Goal: Book appointment/travel/reservation

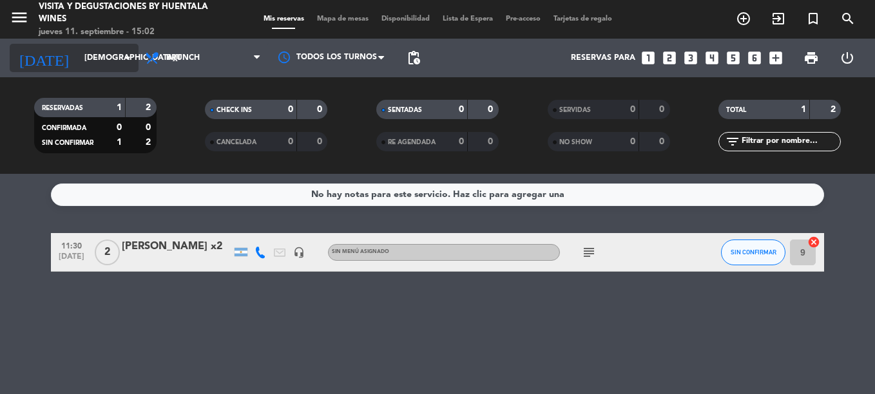
click at [120, 58] on icon "arrow_drop_down" at bounding box center [127, 57] width 15 height 15
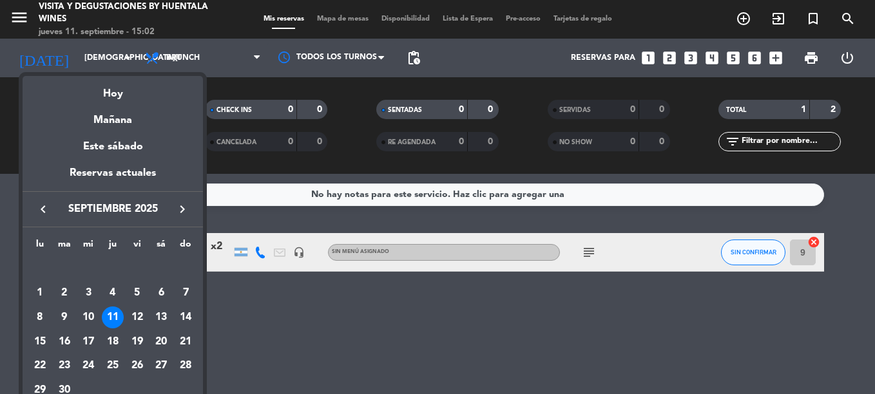
click at [353, 323] on div at bounding box center [437, 197] width 875 height 394
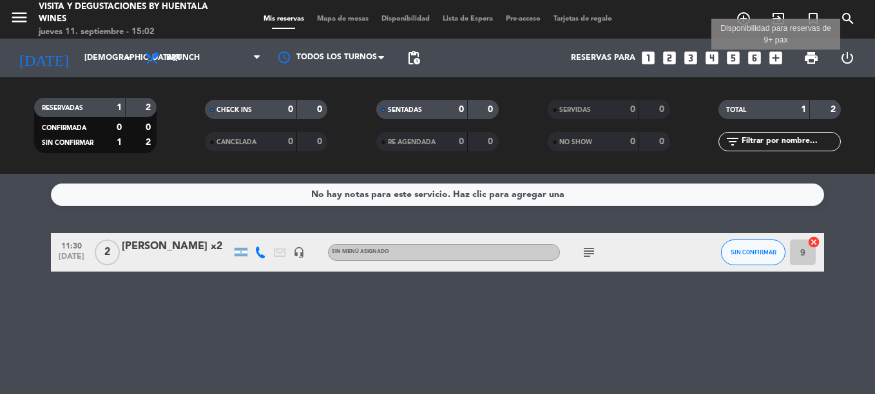
click at [773, 60] on icon "add_box" at bounding box center [775, 58] width 17 height 17
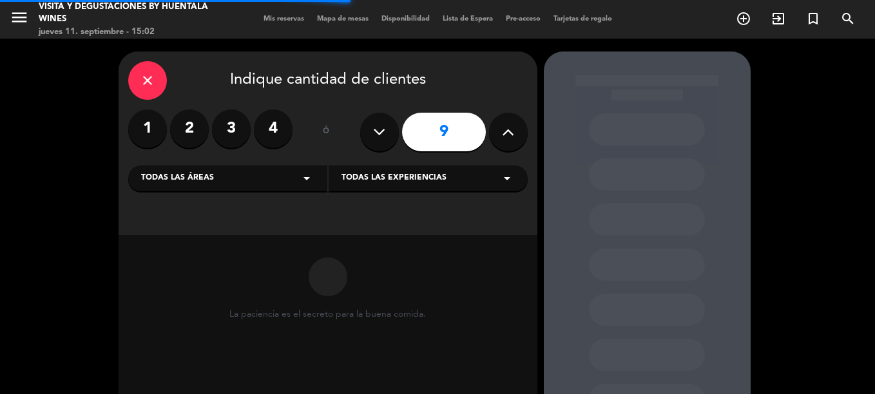
click at [390, 136] on button at bounding box center [379, 132] width 39 height 39
type input "8"
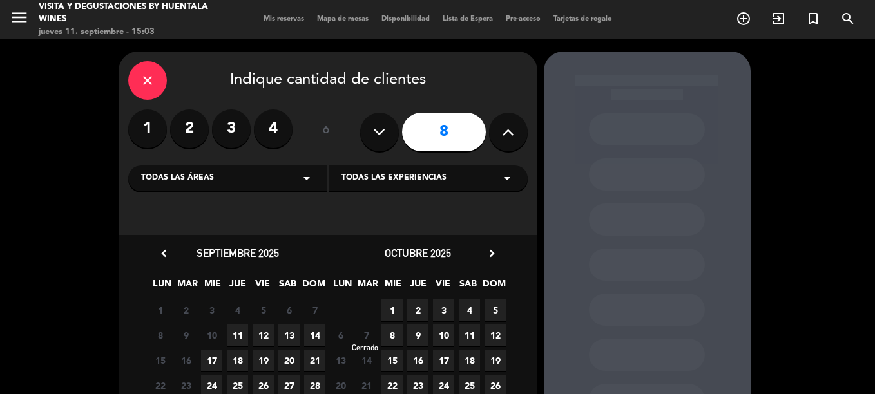
scroll to position [106, 0]
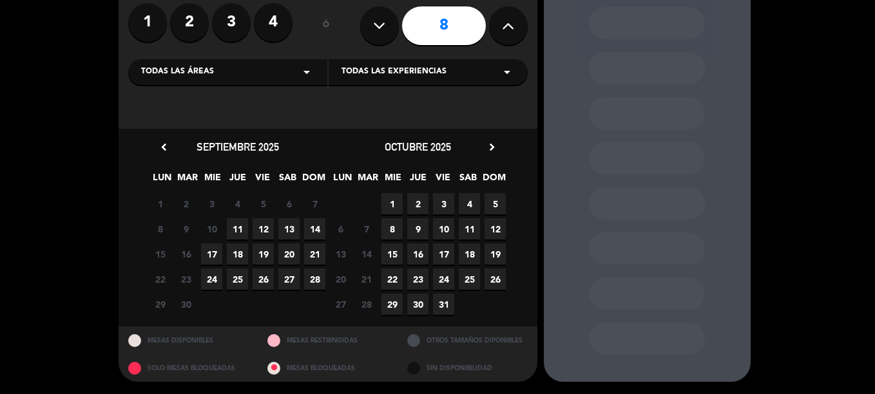
click at [261, 232] on span "12" at bounding box center [263, 228] width 21 height 21
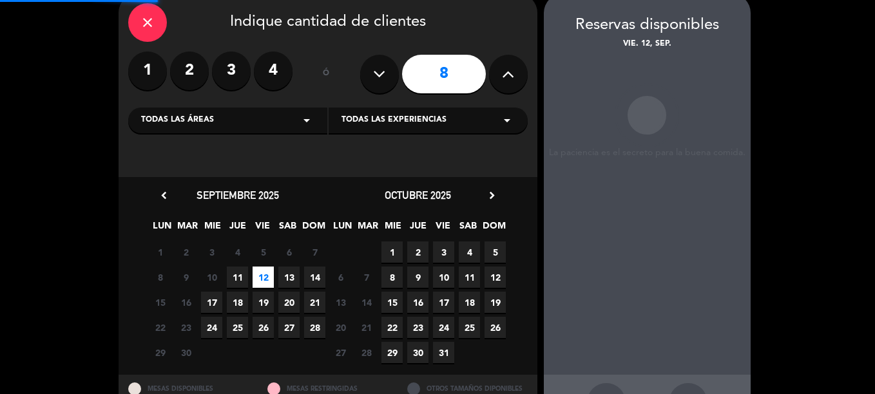
scroll to position [52, 0]
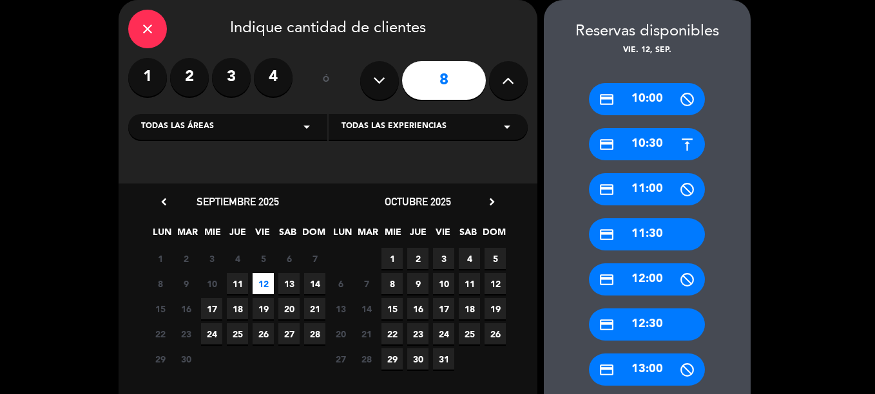
click at [157, 38] on div "close" at bounding box center [147, 29] width 39 height 39
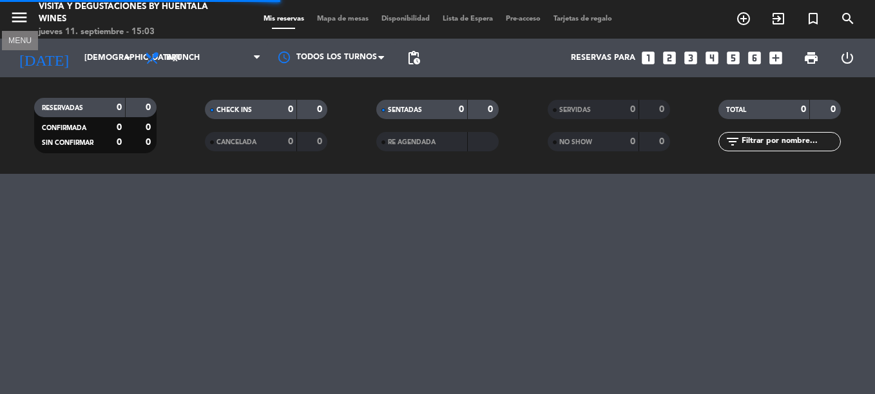
click at [21, 24] on icon "menu" at bounding box center [19, 17] width 19 height 19
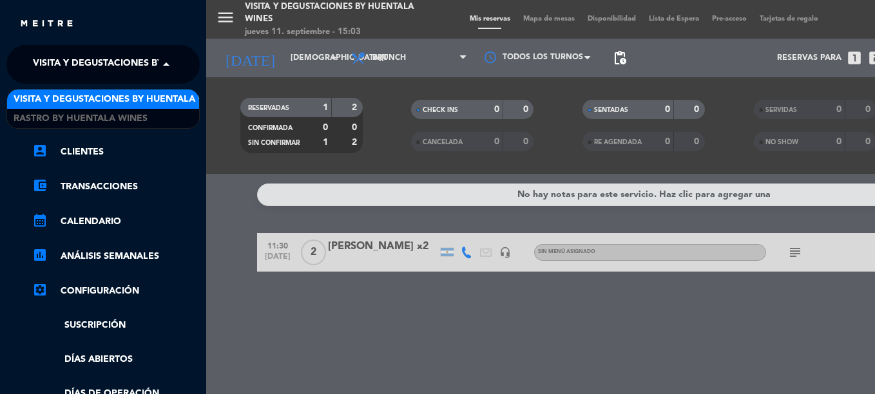
click at [138, 68] on span "Visita y Degustaciones by Huentala Wines" at bounding box center [140, 64] width 214 height 27
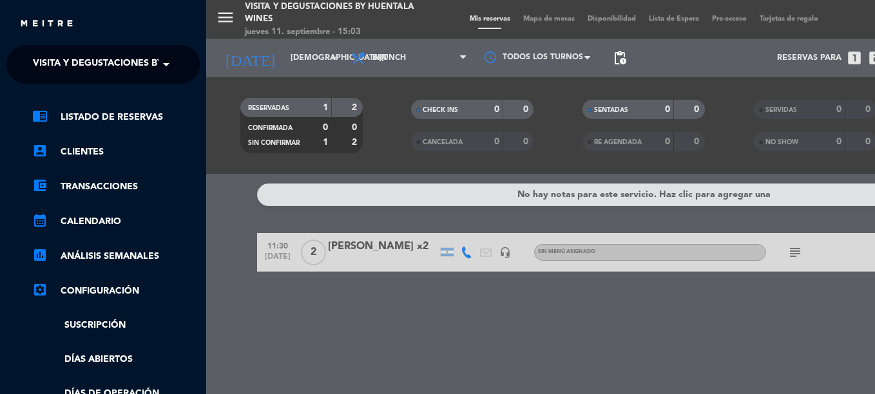
click at [375, 291] on div "menu Visita y Degustaciones by Huentala Wines [DATE] 11. septiembre - 15:03 Mis…" at bounding box center [643, 197] width 875 height 394
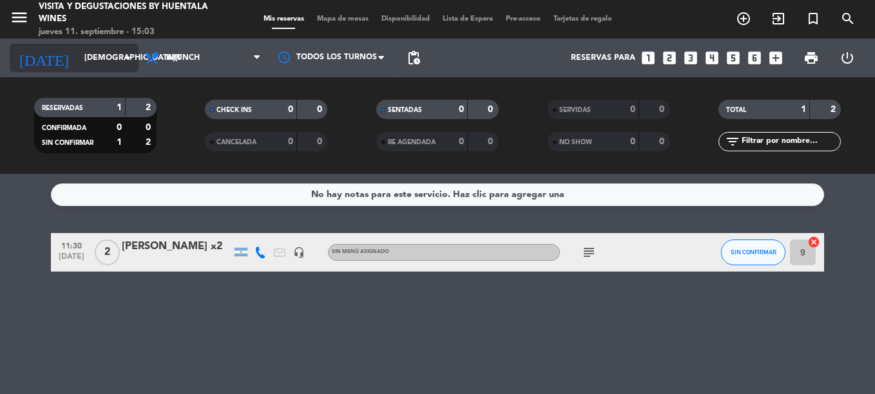
click at [120, 53] on icon "arrow_drop_down" at bounding box center [127, 57] width 15 height 15
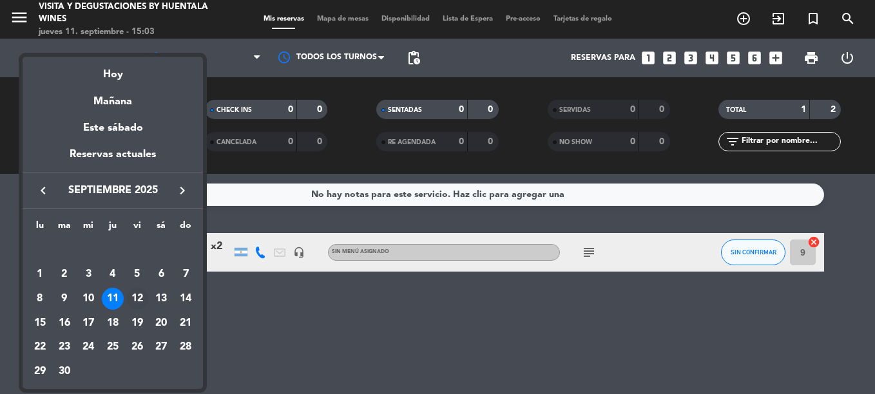
click at [137, 298] on div "12" at bounding box center [137, 299] width 22 height 22
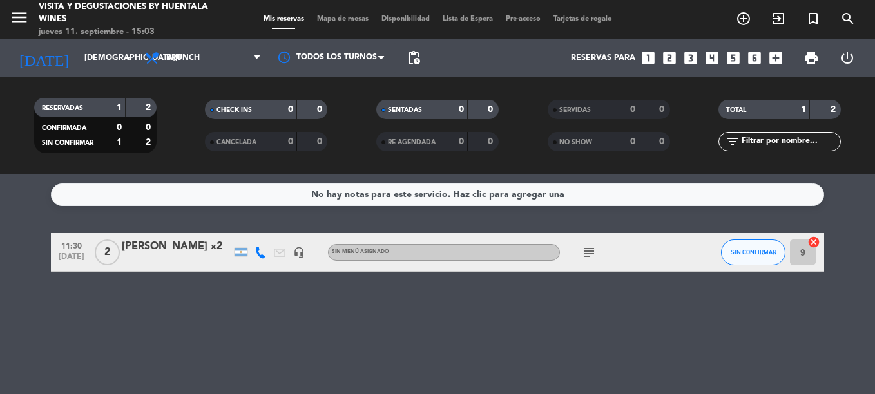
type input "[DATE]"
click at [24, 10] on icon "menu" at bounding box center [19, 17] width 19 height 19
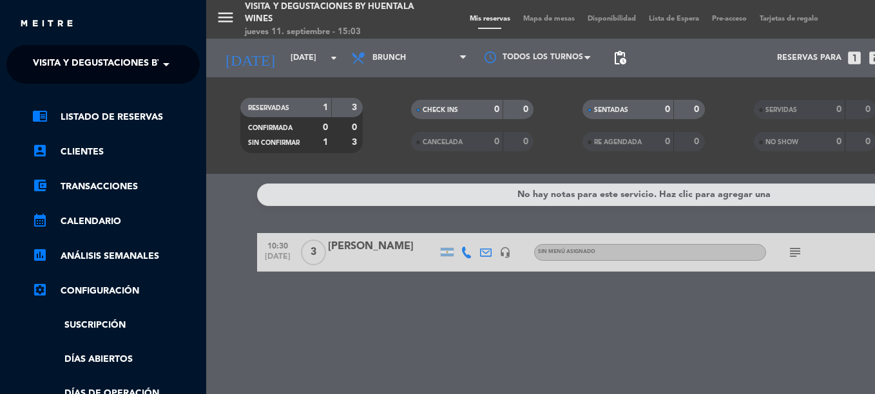
click at [114, 62] on span "Visita y Degustaciones by Huentala Wines" at bounding box center [140, 64] width 214 height 27
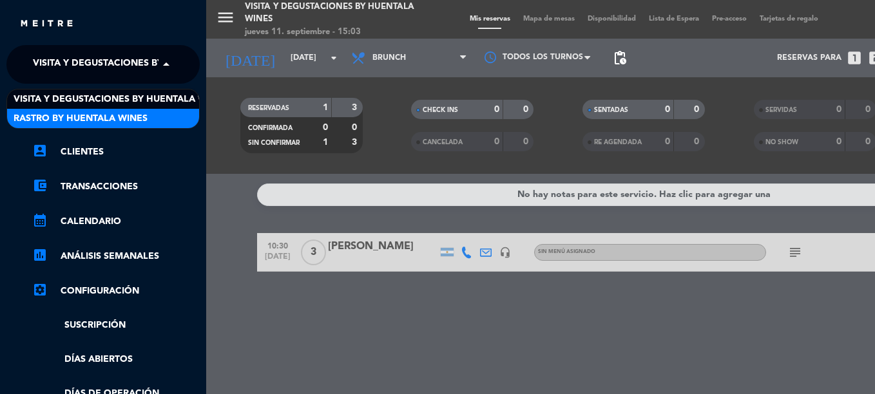
click at [145, 111] on span "Rastro by Huentala Wines" at bounding box center [81, 118] width 134 height 15
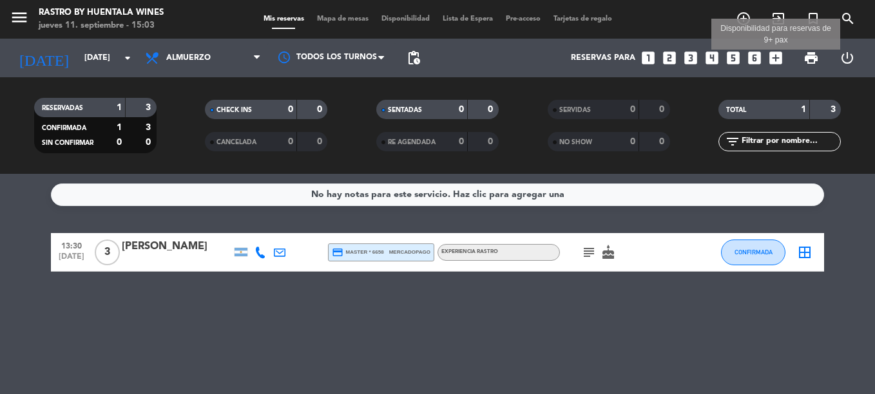
click at [773, 59] on icon "add_box" at bounding box center [775, 58] width 17 height 17
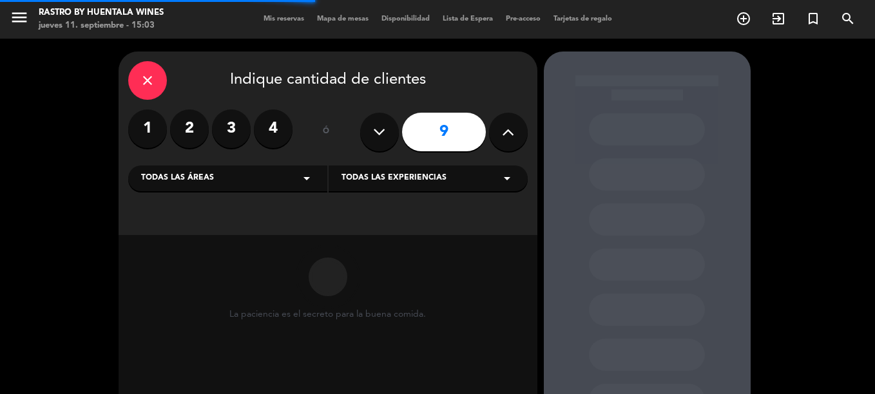
click at [374, 138] on icon at bounding box center [379, 131] width 12 height 19
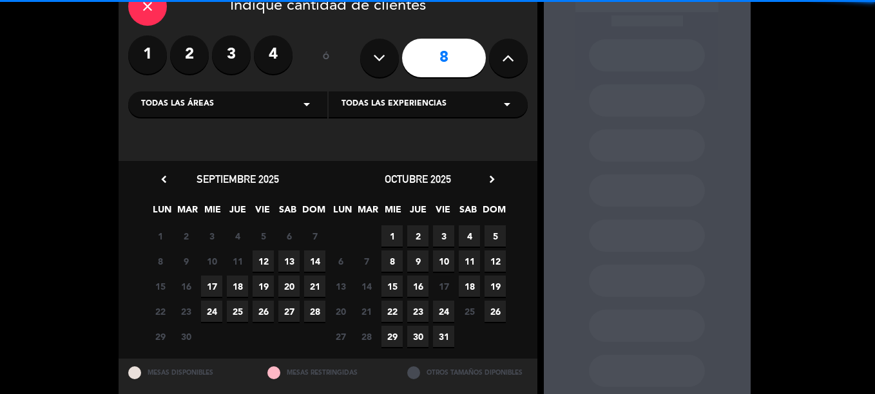
scroll to position [106, 0]
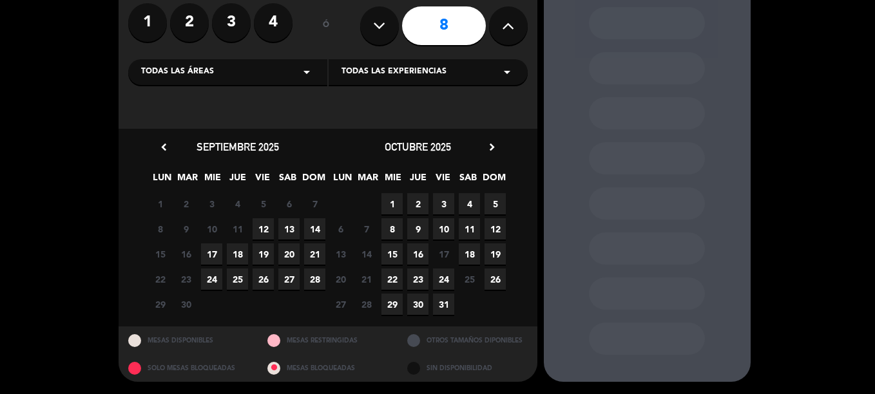
click at [291, 227] on span "13" at bounding box center [288, 228] width 21 height 21
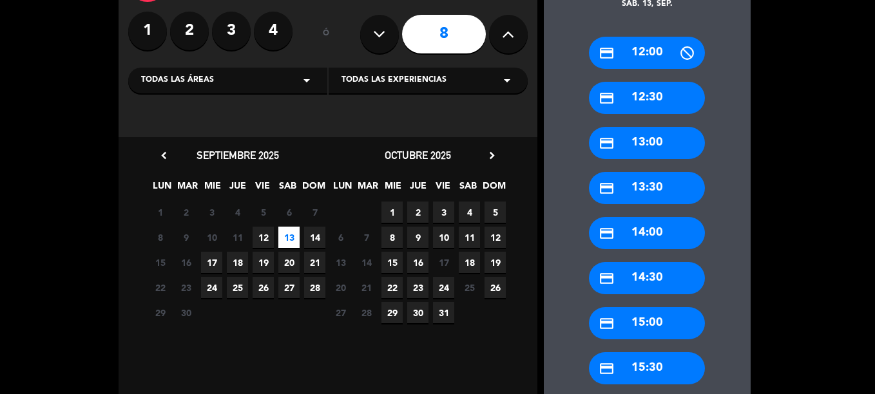
scroll to position [116, 0]
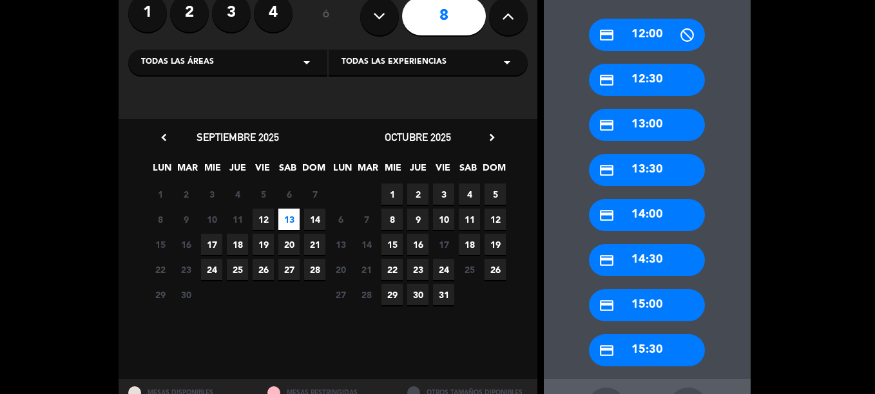
click at [271, 222] on div "8 9 10 11 Cerrado 12 13 14" at bounding box center [238, 219] width 180 height 25
click at [270, 222] on span "12" at bounding box center [263, 219] width 21 height 21
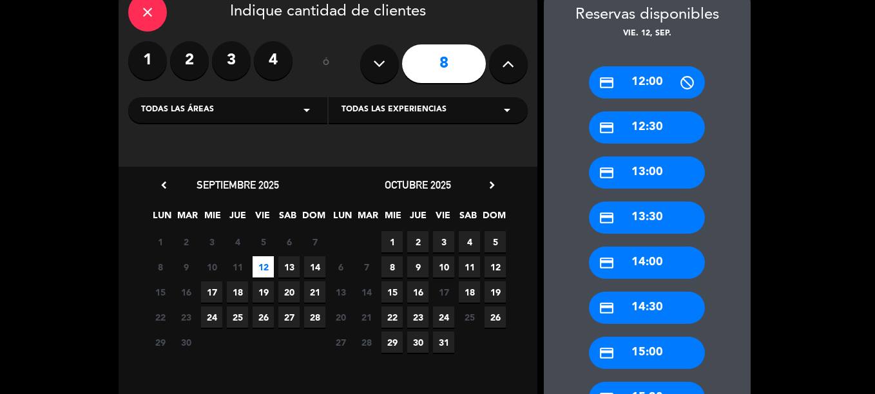
scroll to position [0, 0]
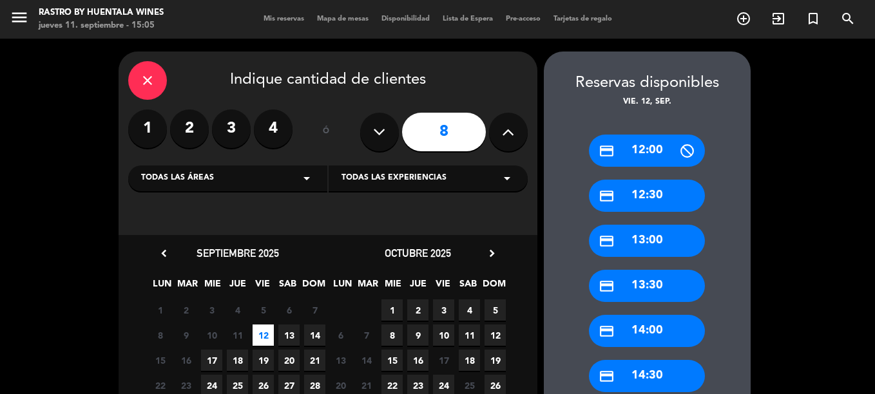
click at [505, 126] on icon at bounding box center [508, 131] width 12 height 19
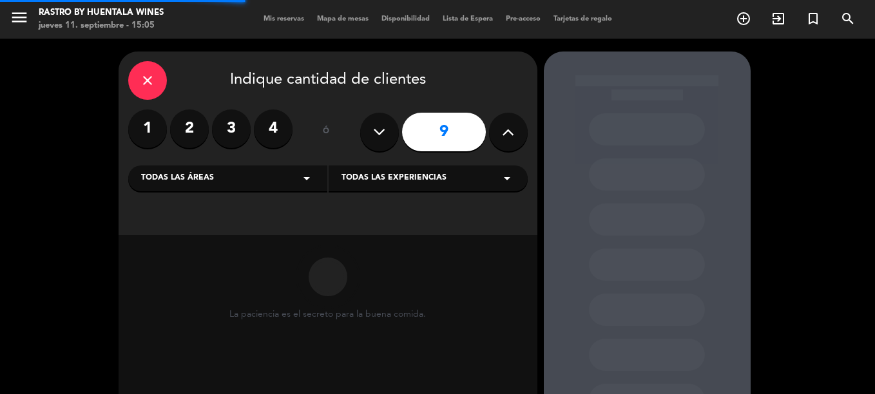
click at [505, 126] on icon at bounding box center [508, 131] width 12 height 19
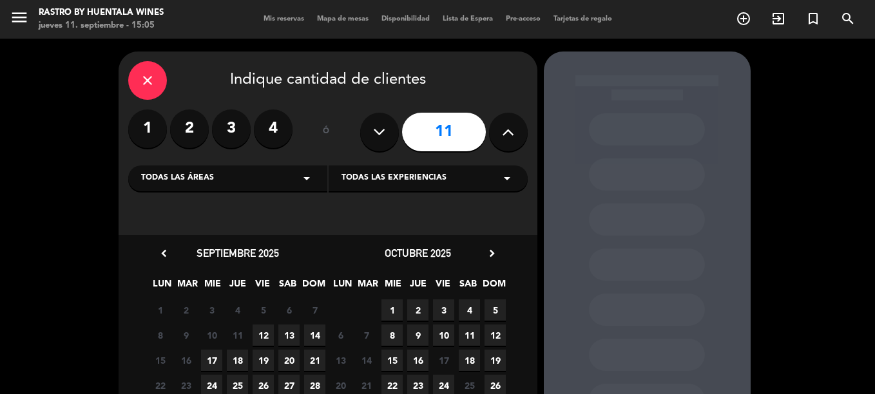
click at [519, 129] on button at bounding box center [508, 132] width 39 height 39
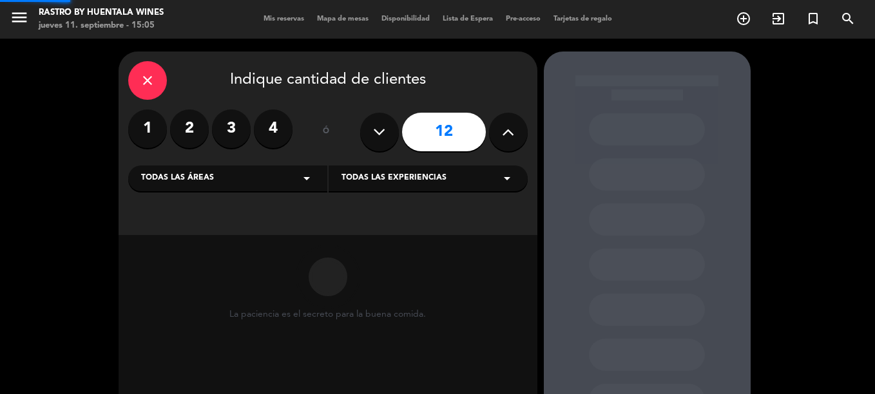
click at [519, 129] on button at bounding box center [508, 132] width 39 height 39
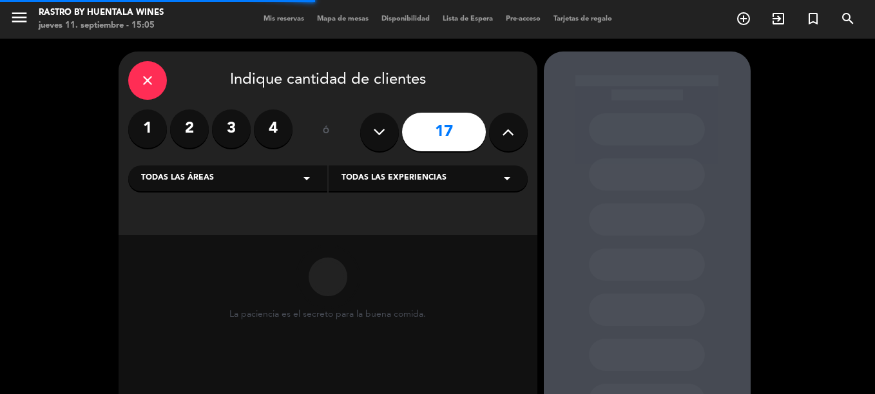
click at [519, 129] on button at bounding box center [508, 132] width 39 height 39
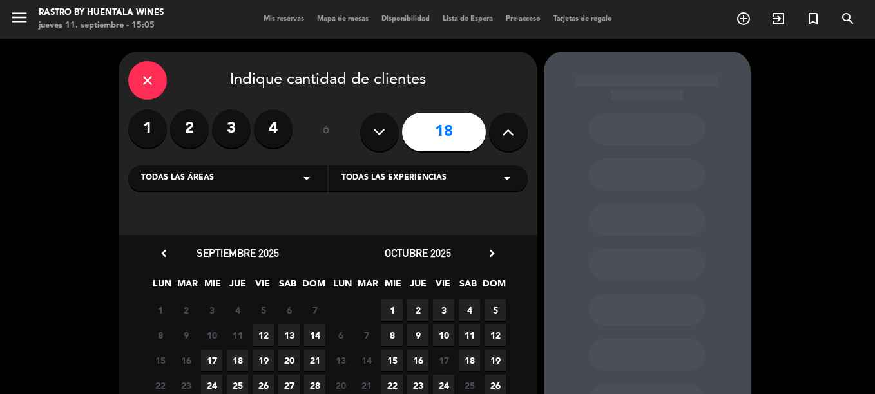
click at [387, 123] on button at bounding box center [379, 132] width 39 height 39
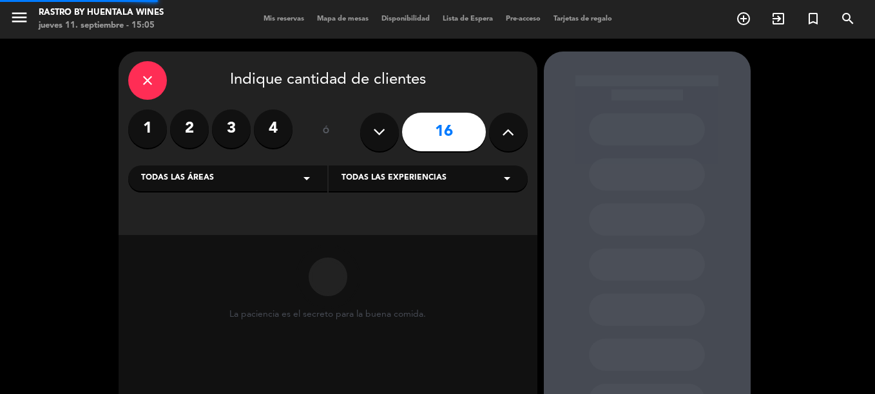
click at [387, 123] on button at bounding box center [379, 132] width 39 height 39
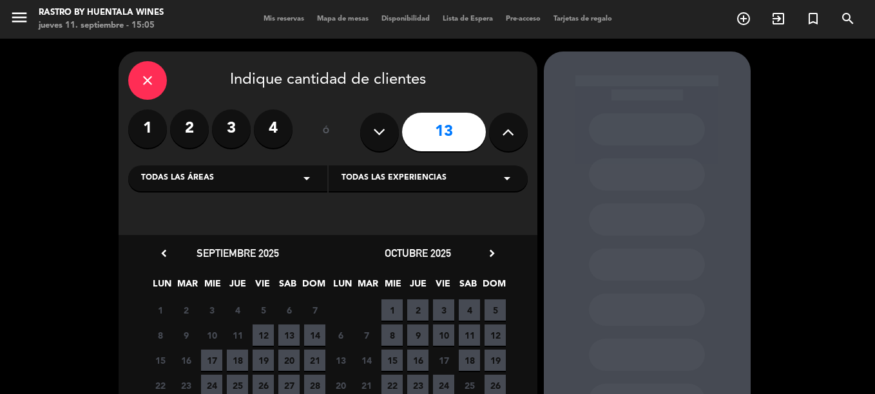
click at [377, 127] on icon at bounding box center [379, 131] width 12 height 19
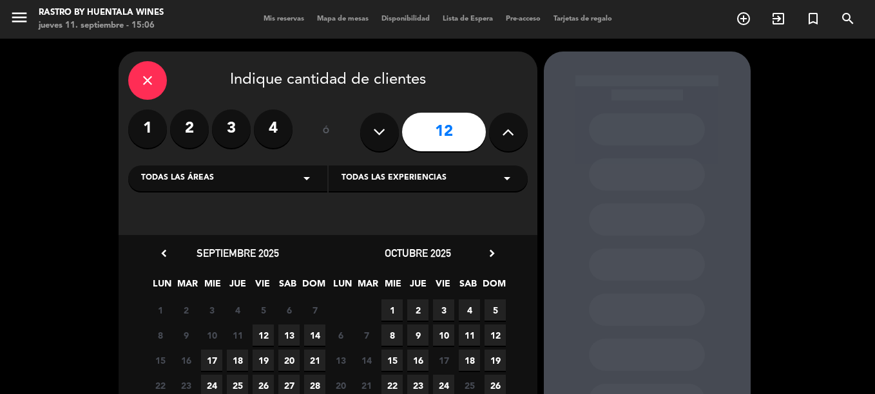
click at [498, 129] on button at bounding box center [508, 132] width 39 height 39
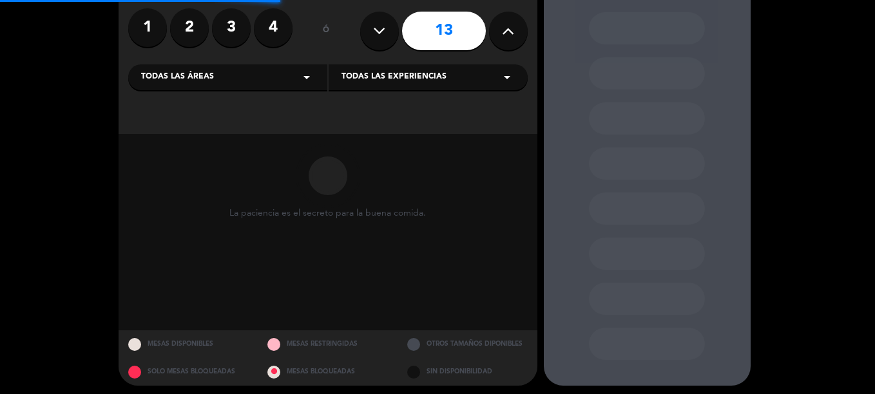
scroll to position [106, 0]
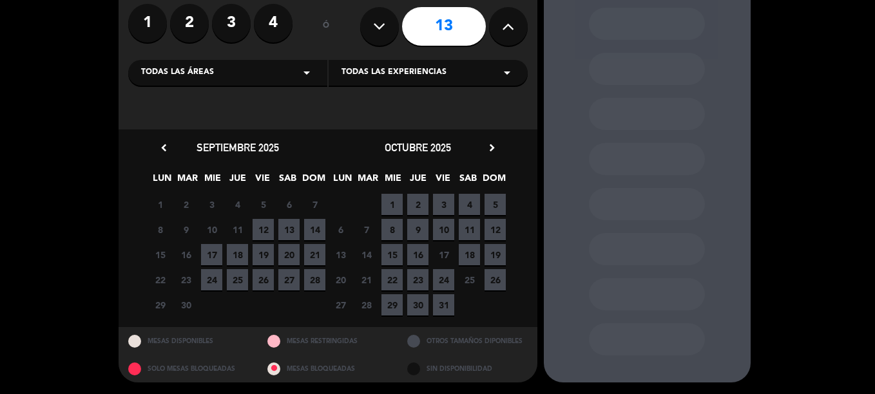
click at [292, 229] on span "13" at bounding box center [288, 229] width 21 height 21
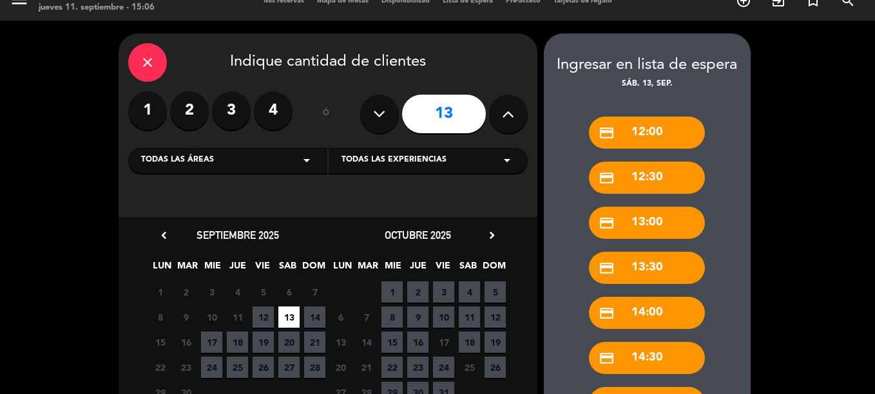
scroll to position [0, 0]
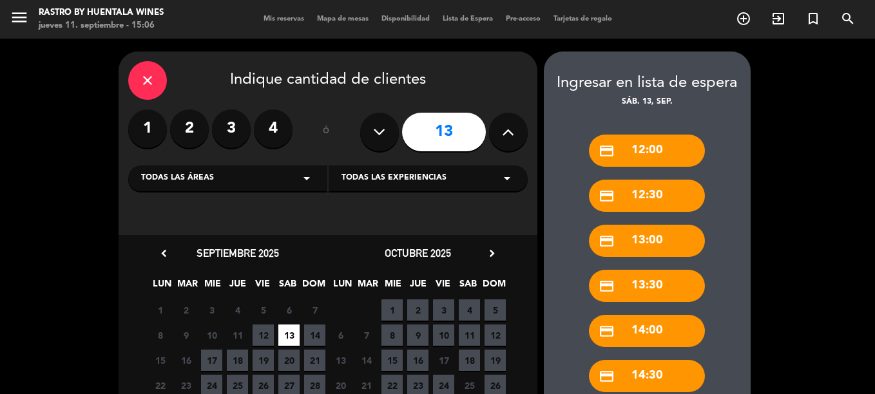
click at [390, 133] on button at bounding box center [379, 132] width 39 height 39
type input "12"
